Goal: Navigation & Orientation: Locate item on page

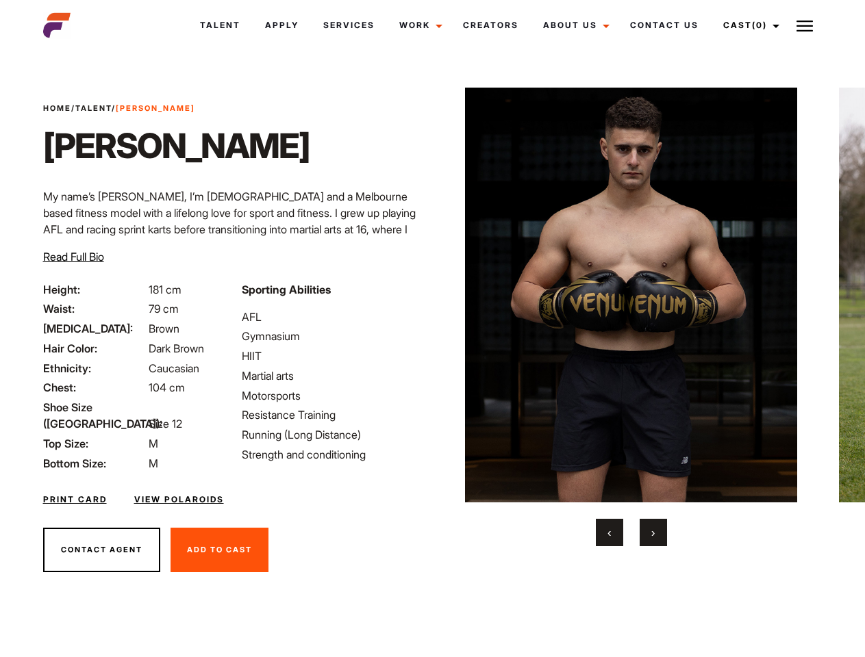
click at [747, 25] on link "Cast (0)" at bounding box center [749, 25] width 77 height 37
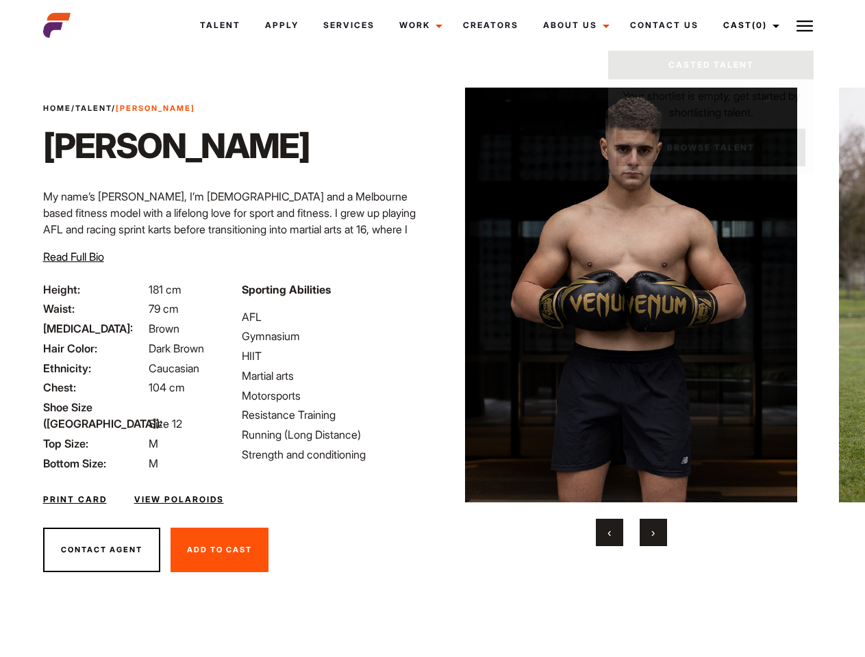
click at [804, 25] on img at bounding box center [804, 26] width 16 height 16
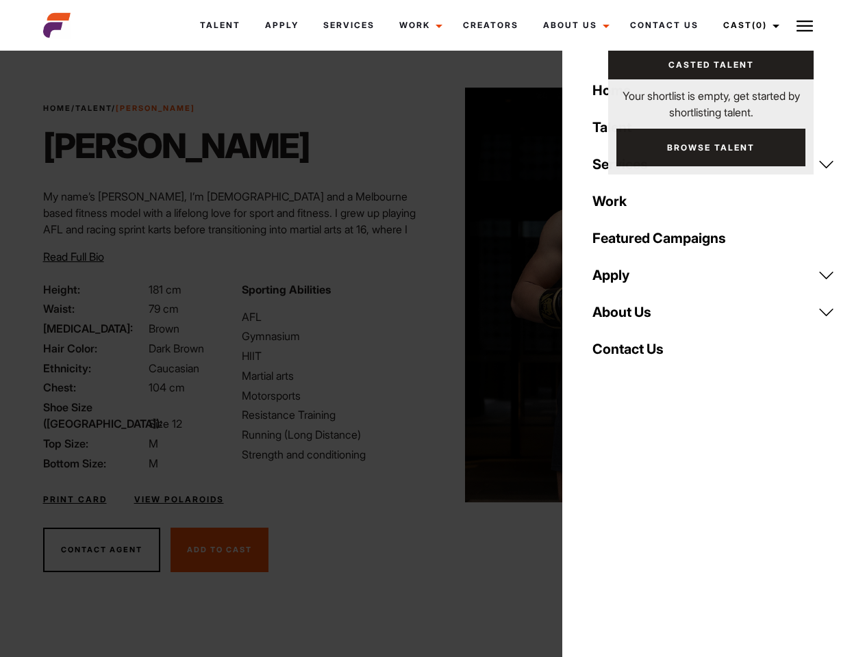
click at [631, 317] on img at bounding box center [631, 295] width 332 height 415
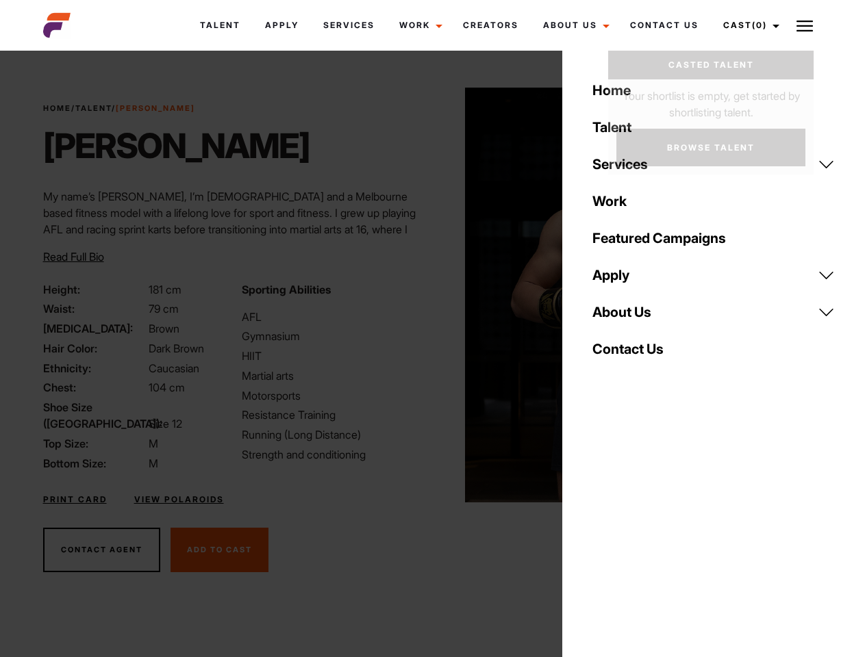
click at [432, 295] on div "Sporting Abilities AFL Gymnasium HIIT Martial arts Motorsports Resistance Train…" at bounding box center [332, 376] width 199 height 190
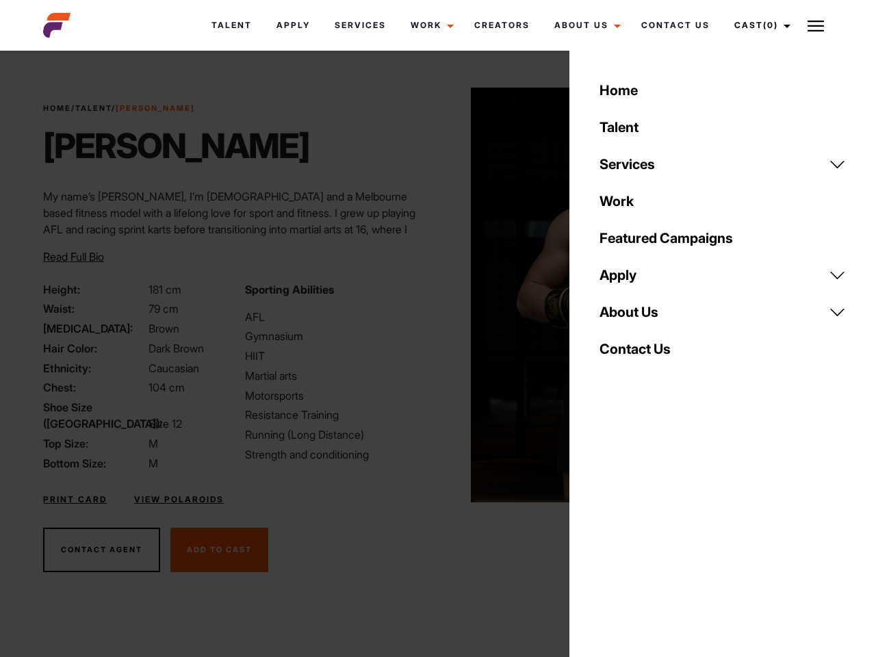
click at [609, 533] on div "Home Talent Services Talent Casting Photography Videography Creative Hair and M…" at bounding box center [723, 328] width 307 height 657
click at [653, 533] on div "Home Talent Services Talent Casting Photography Videography Creative Hair and M…" at bounding box center [723, 328] width 307 height 657
